Goal: Navigation & Orientation: Find specific page/section

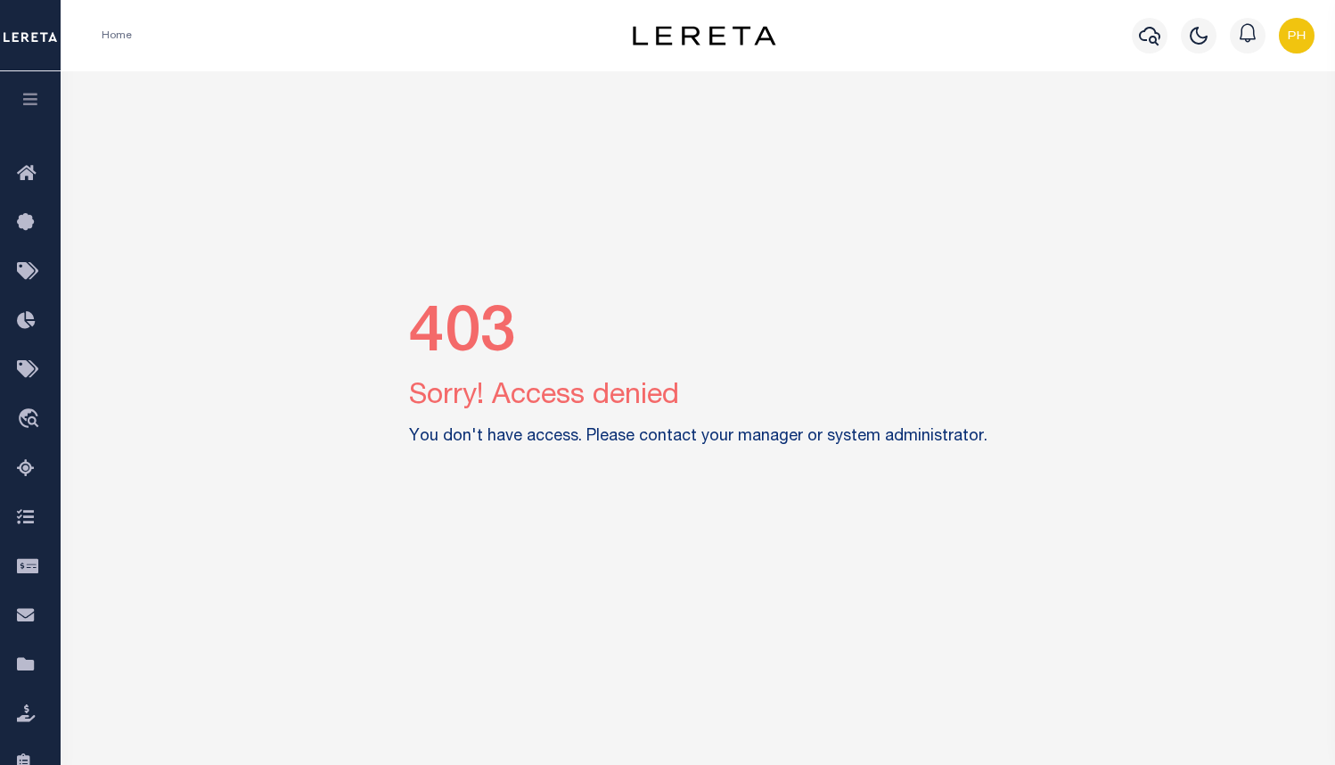
click at [1299, 38] on img "button" at bounding box center [1297, 36] width 36 height 36
click at [1211, 126] on span "Sign out" at bounding box center [1226, 126] width 51 height 12
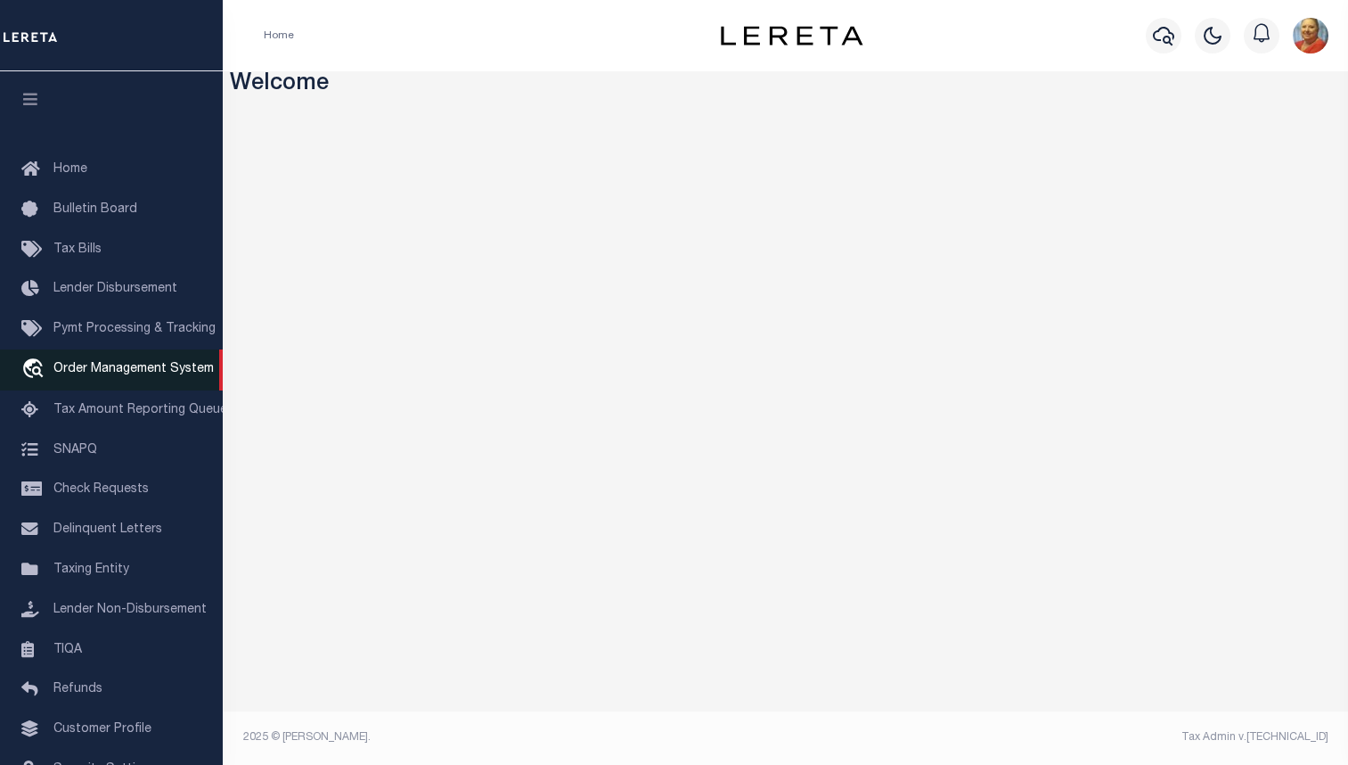
click at [103, 373] on span "Order Management System" at bounding box center [133, 369] width 160 height 12
